Goal: Information Seeking & Learning: Check status

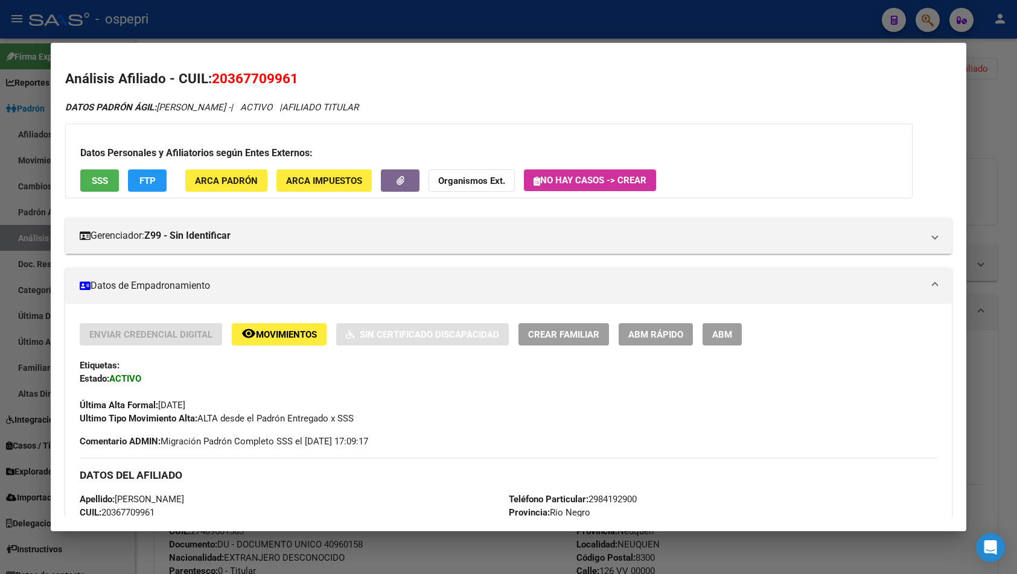
click at [980, 133] on div at bounding box center [508, 287] width 1017 height 574
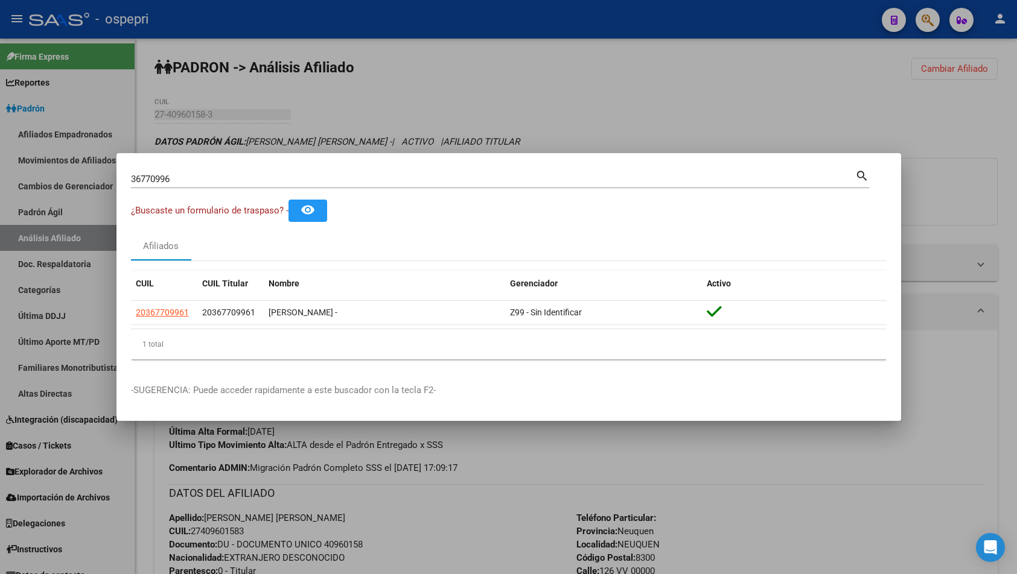
click at [454, 186] on div "36770996 Buscar (apellido, dni, [PERSON_NAME], [PERSON_NAME], cuit, obra social)" at bounding box center [493, 179] width 724 height 18
click at [449, 174] on input "36770996" at bounding box center [493, 179] width 724 height 11
paste input "1806662"
type input "18066626"
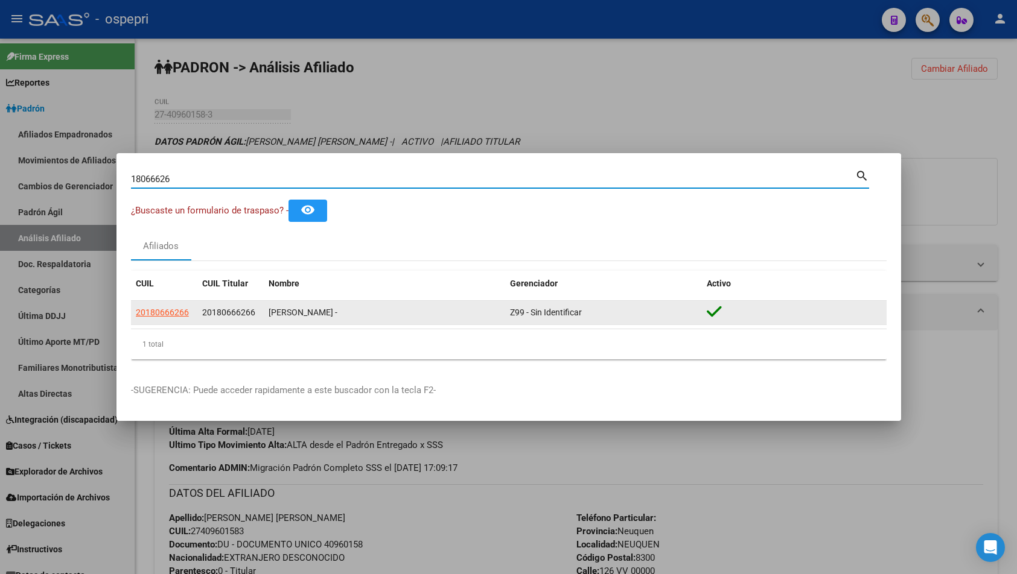
click at [177, 314] on span "20180666266" at bounding box center [162, 313] width 53 height 10
type textarea "20180666266"
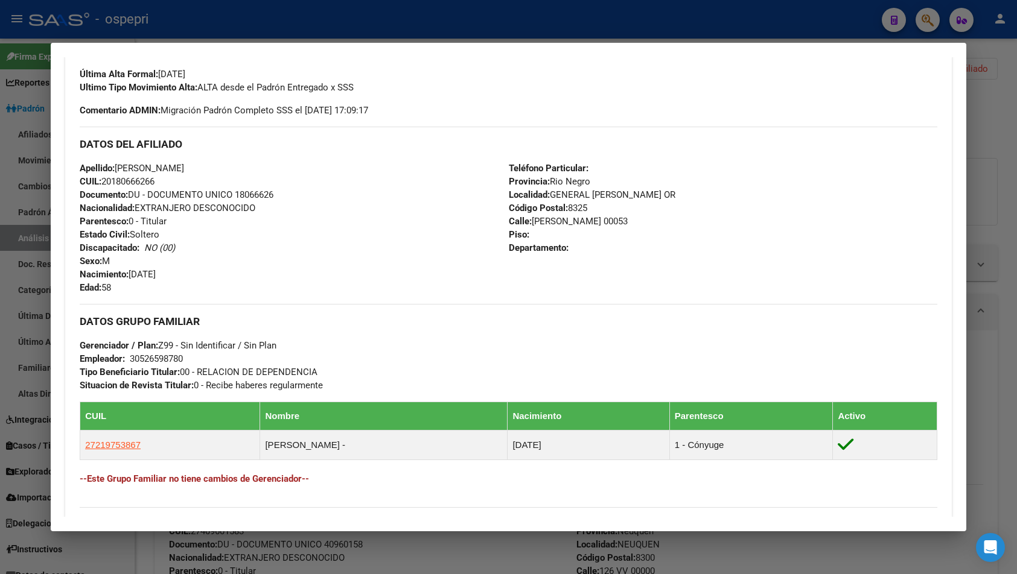
scroll to position [500, 0]
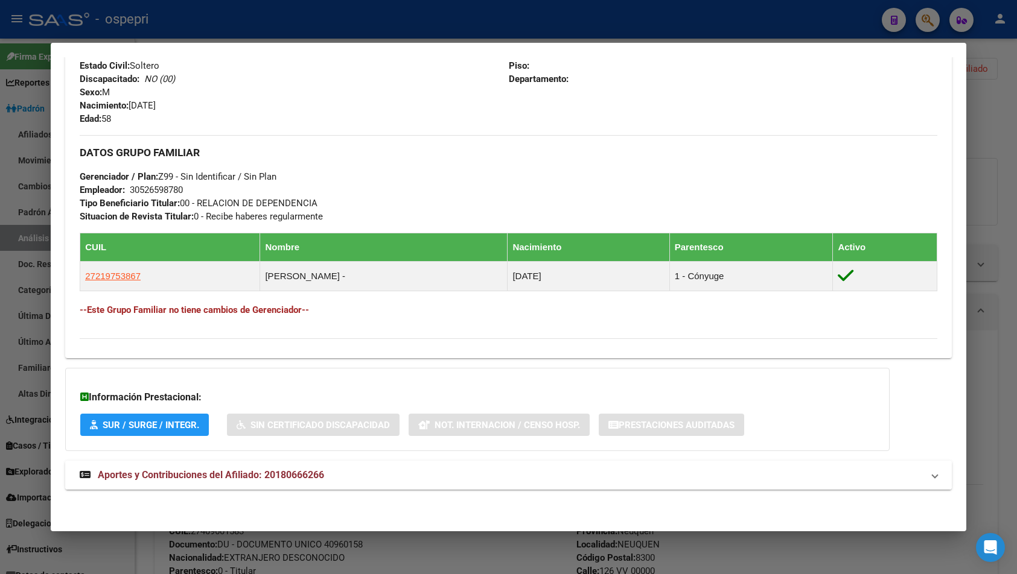
click at [386, 477] on mat-panel-title "Aportes y Contribuciones del Afiliado: 20180666266" at bounding box center [501, 475] width 843 height 14
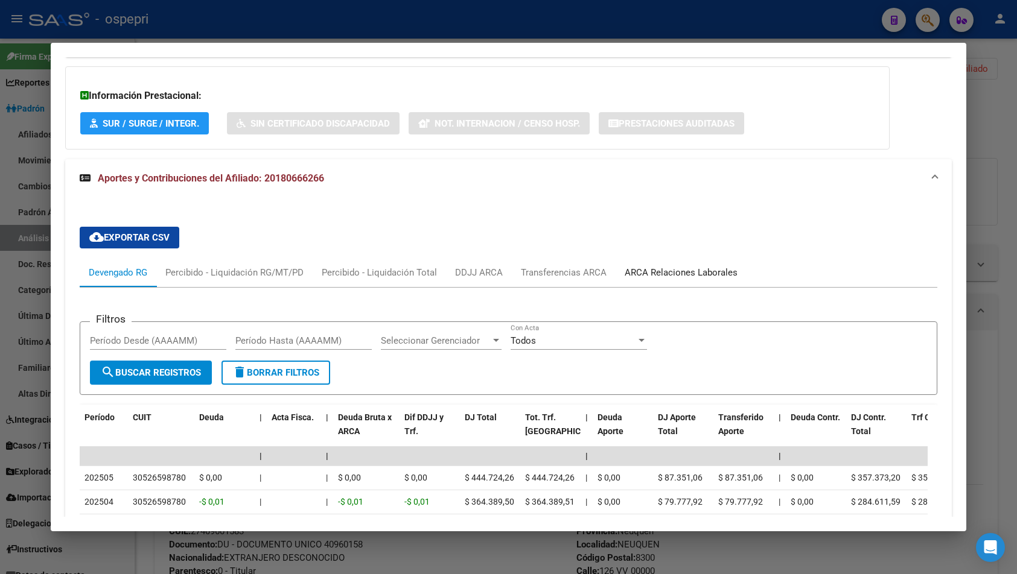
click at [673, 281] on div "ARCA Relaciones Laborales" at bounding box center [680, 272] width 131 height 29
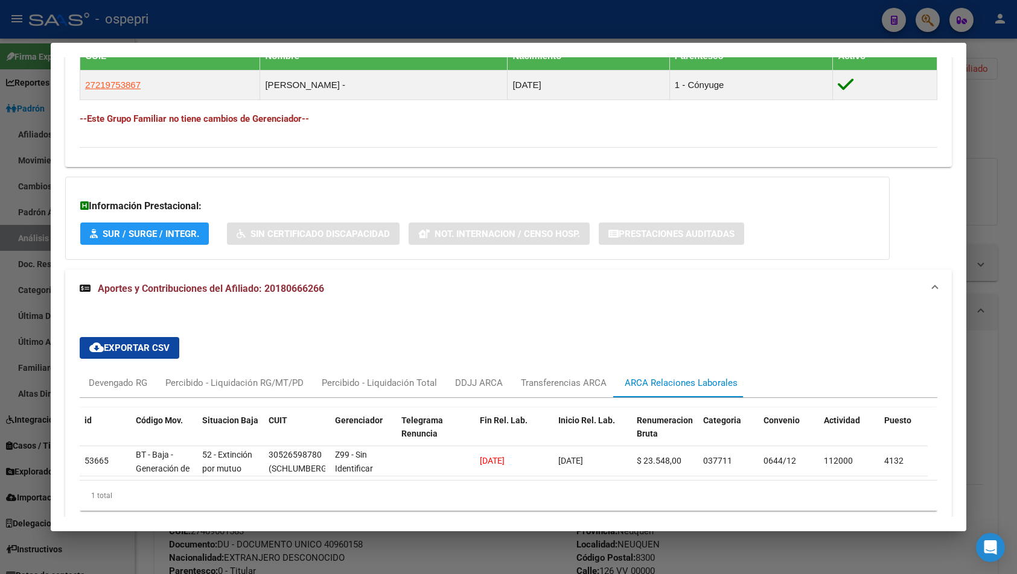
scroll to position [751, 0]
